Goal: Obtain resource: Download file/media

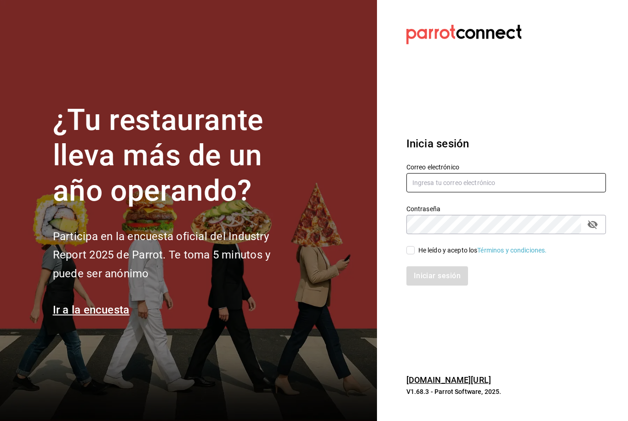
click at [454, 190] on input "text" at bounding box center [505, 182] width 199 height 19
type input "R"
type input "Rebeccariera@gmail.com"
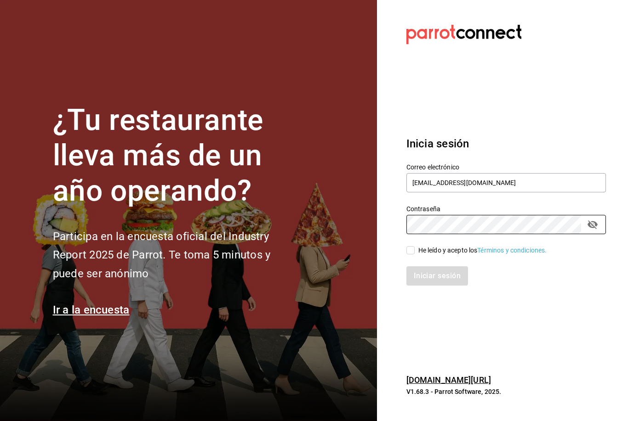
click at [414, 255] on icon at bounding box center [410, 250] width 8 height 8
click at [414, 255] on input "He leído y acepto los Términos y condiciones." at bounding box center [410, 250] width 8 height 8
checkbox input "true"
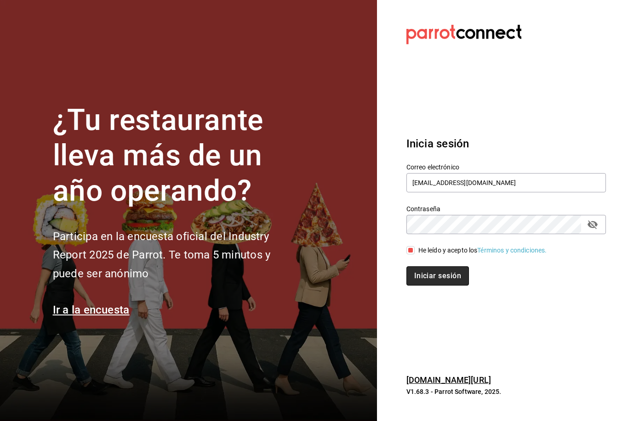
click at [448, 286] on button "Iniciar sesión" at bounding box center [437, 276] width 62 height 19
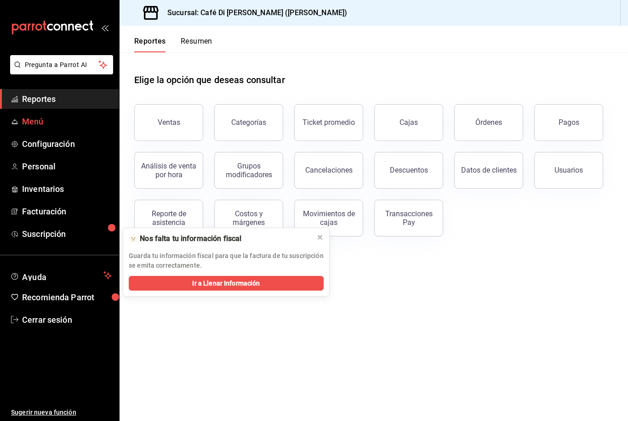
click at [33, 118] on span "Menú" at bounding box center [67, 121] width 90 height 12
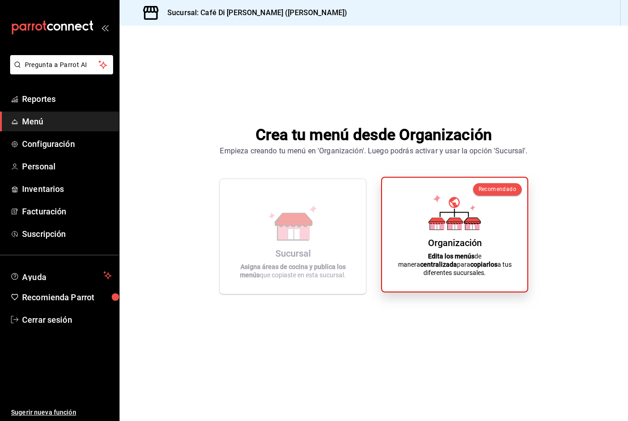
click at [465, 224] on icon at bounding box center [472, 221] width 17 height 6
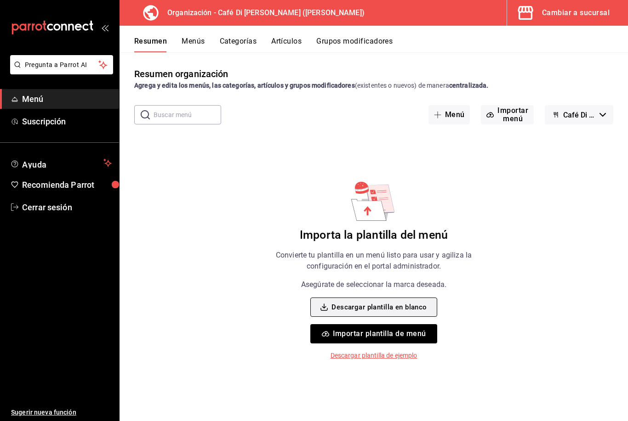
click at [390, 310] on button "Descargar plantilla en blanco" at bounding box center [373, 307] width 126 height 19
